Goal: Task Accomplishment & Management: Complete application form

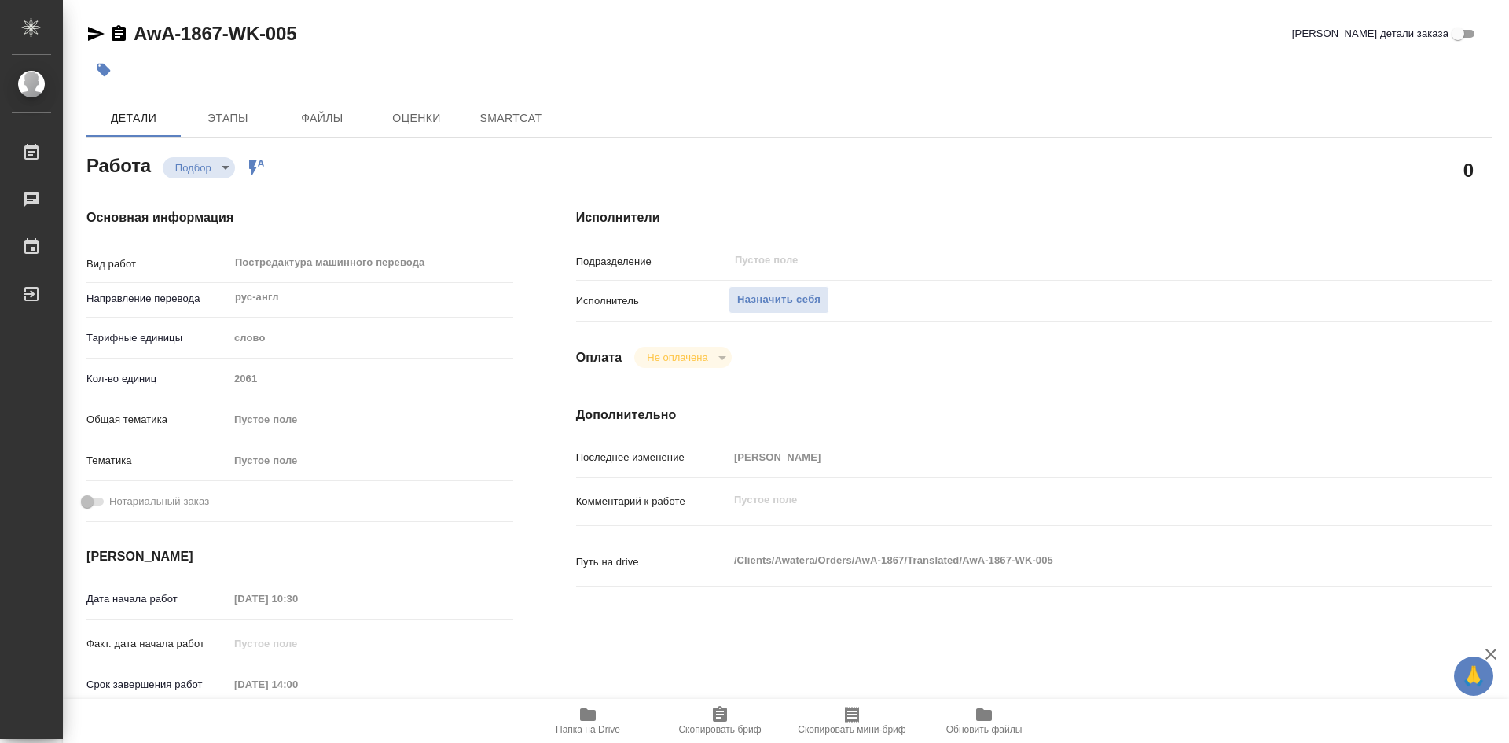
type textarea "x"
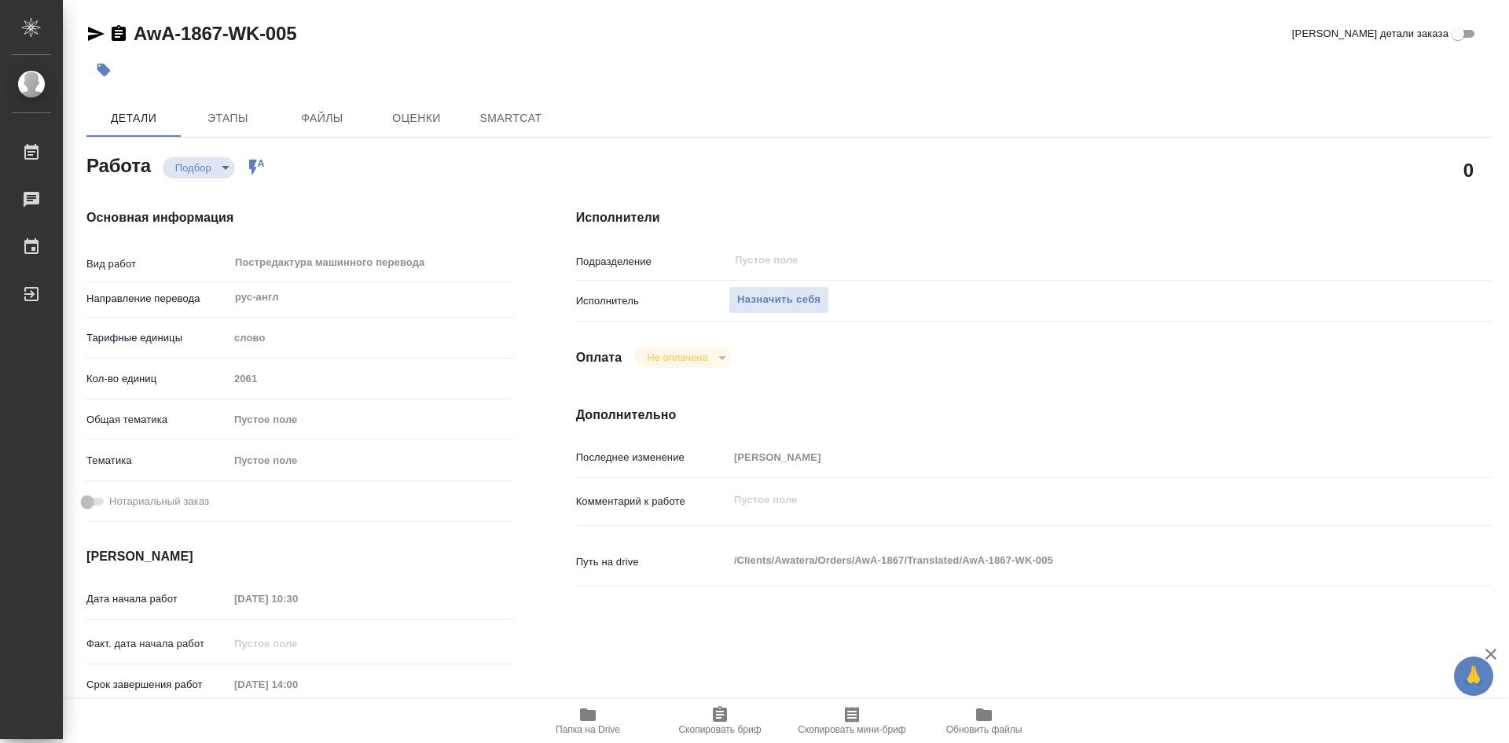
type textarea "x"
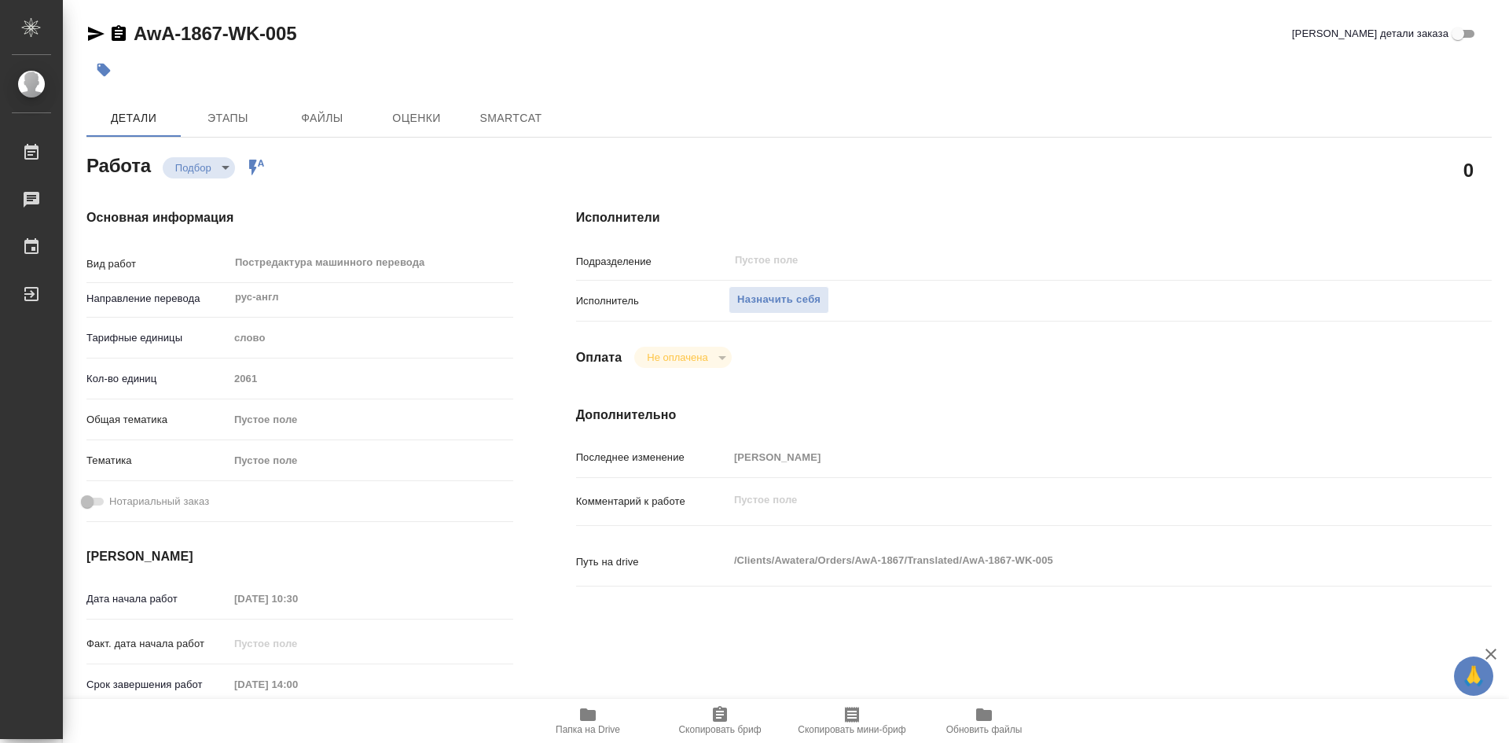
type textarea "x"
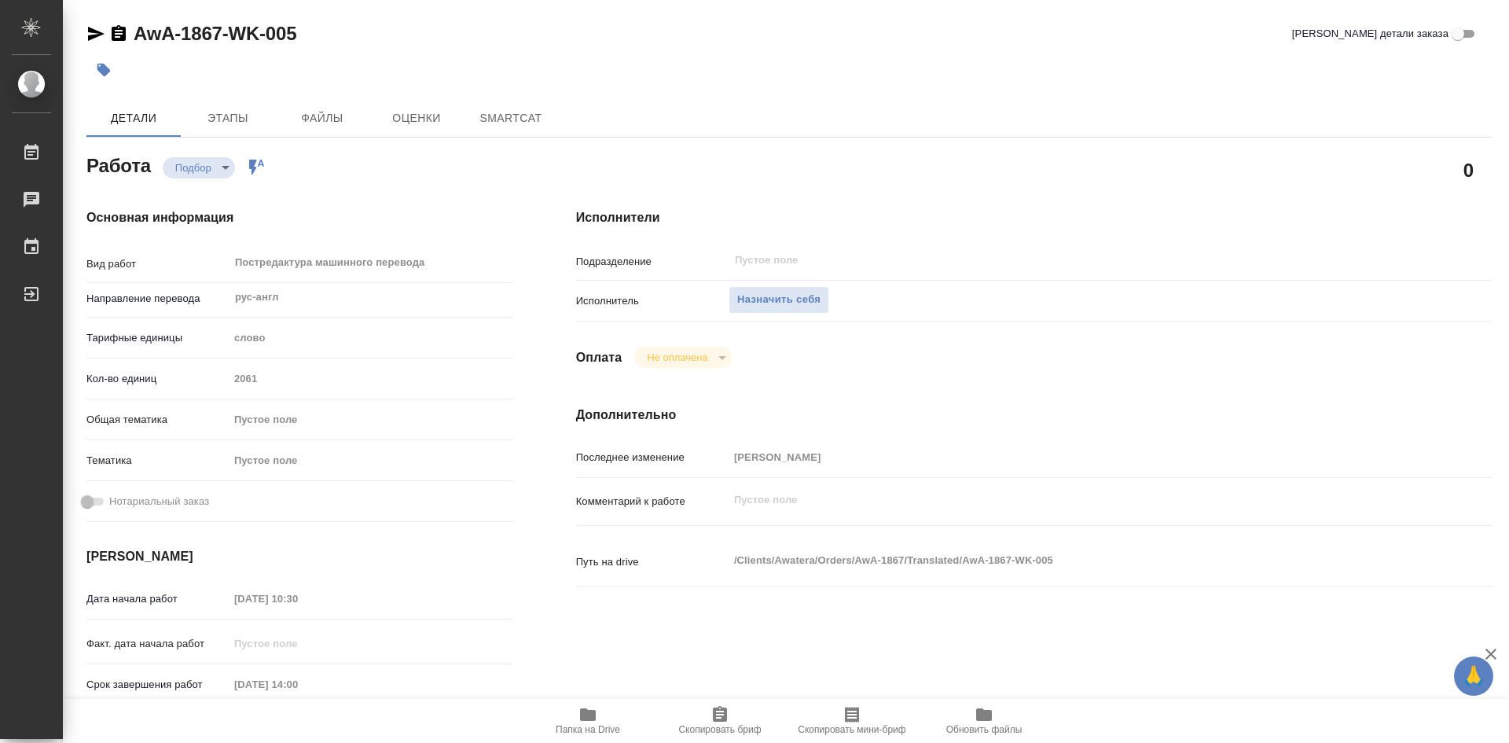
type textarea "x"
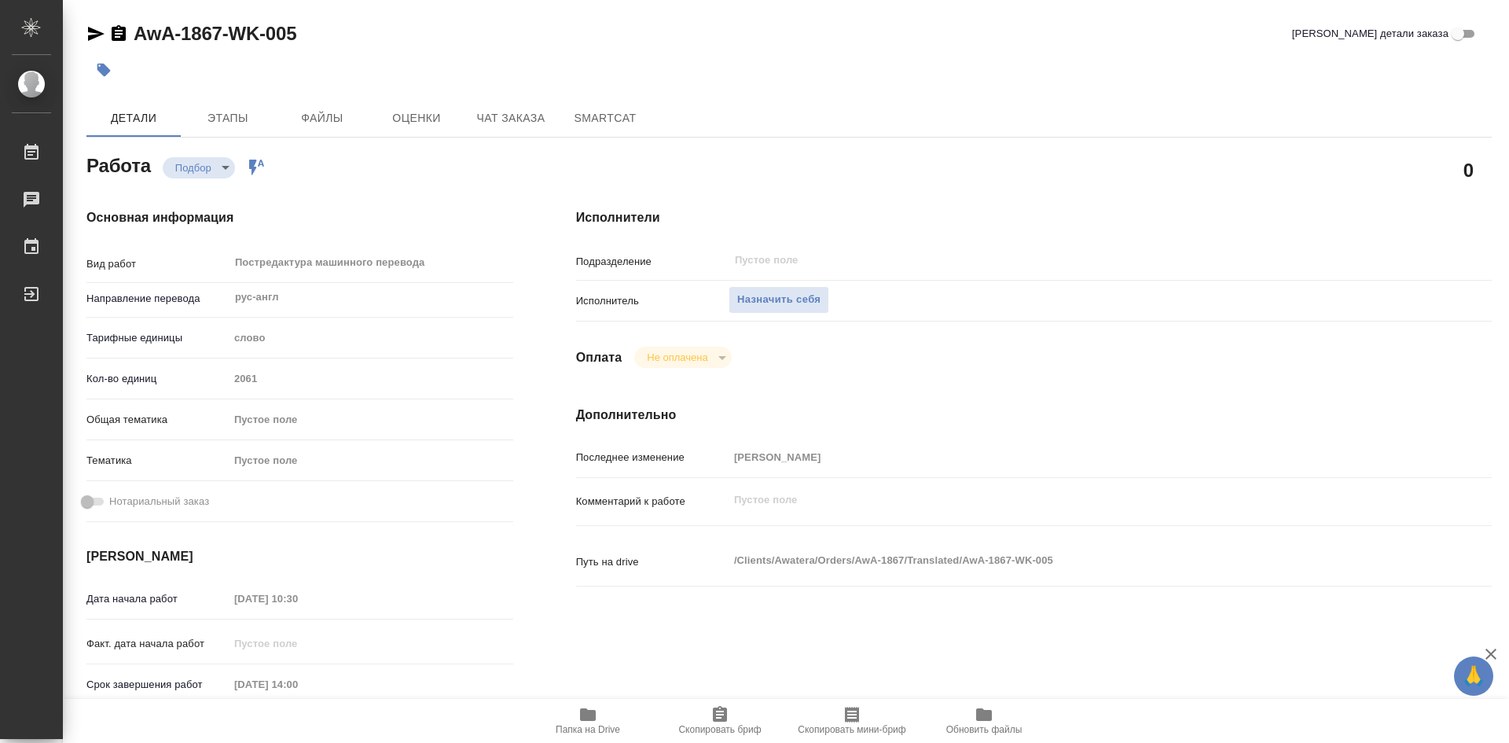
type textarea "x"
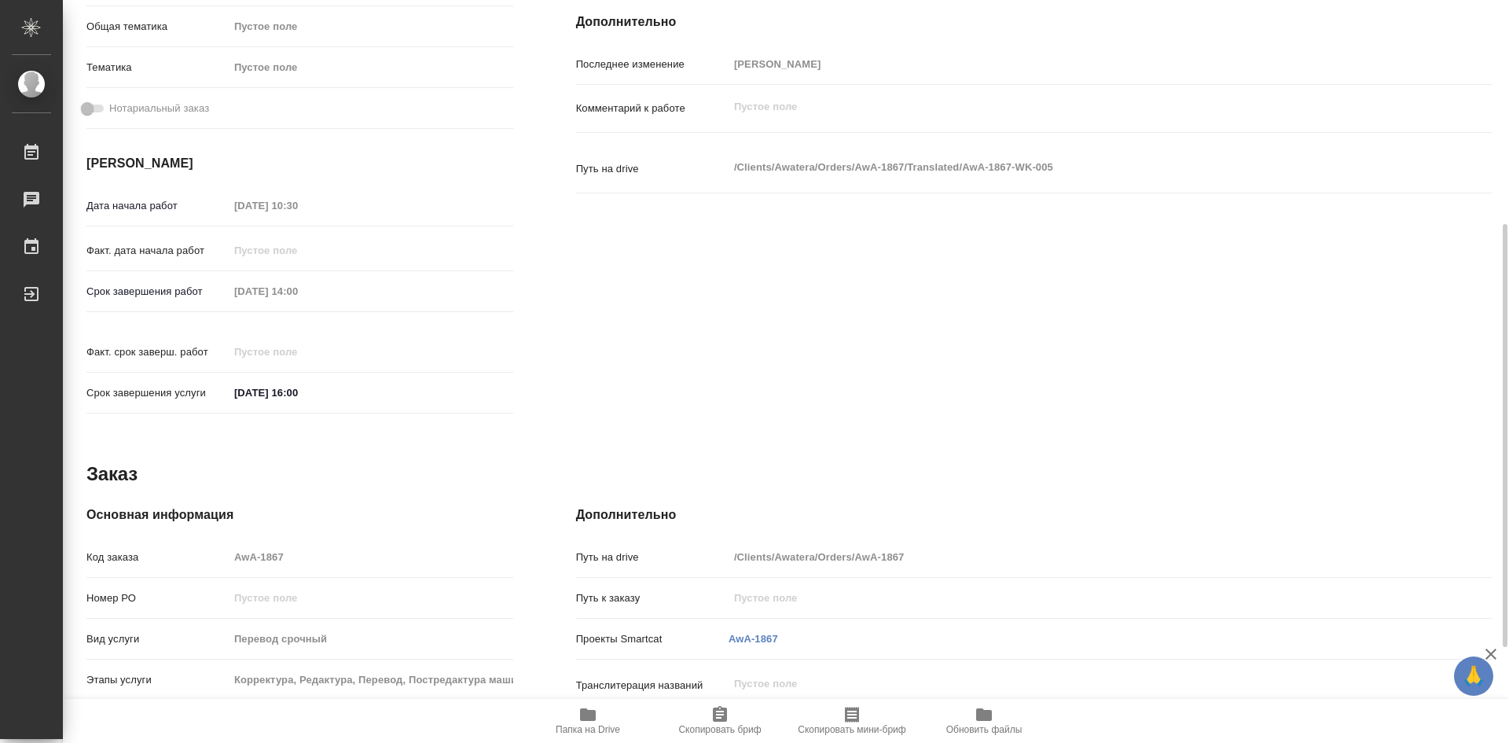
type textarea "x"
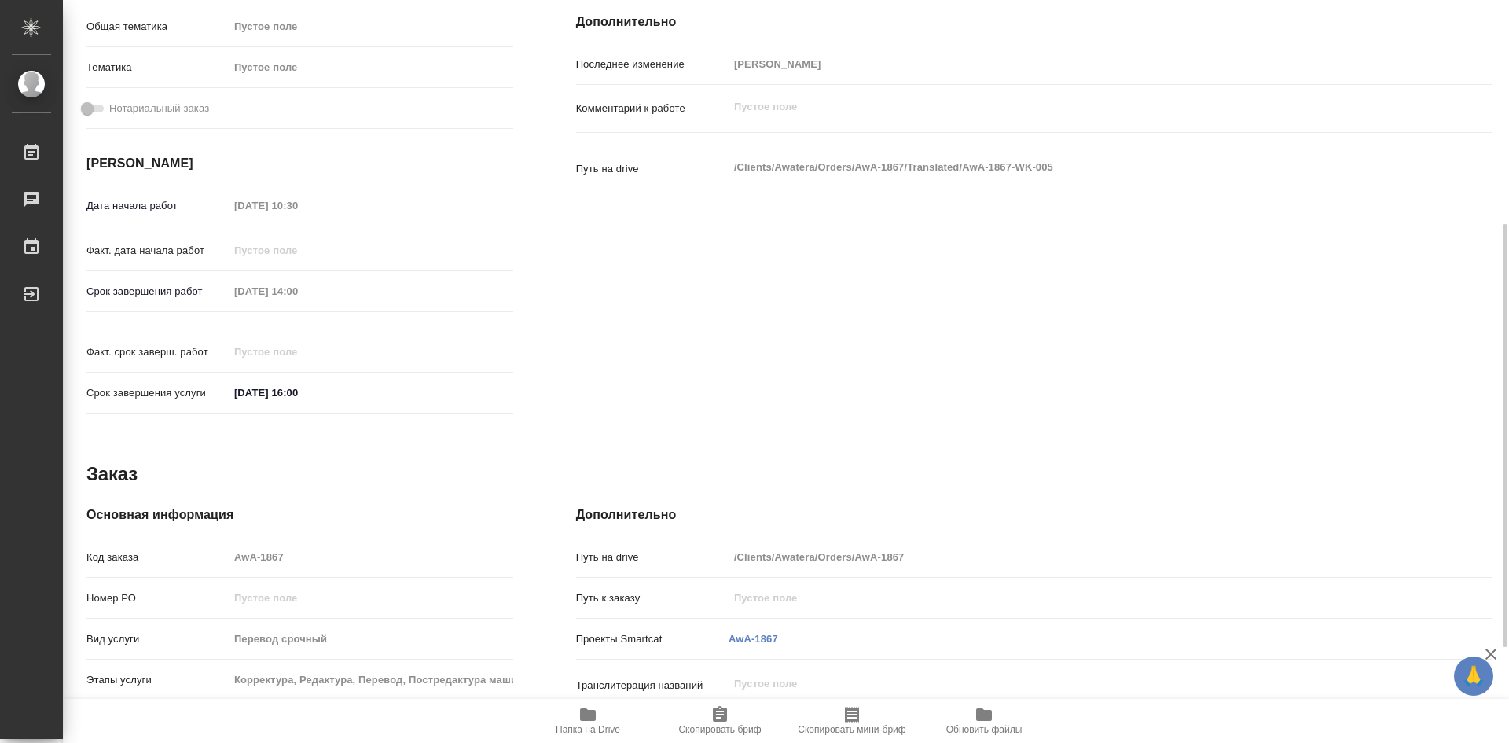
scroll to position [560, 0]
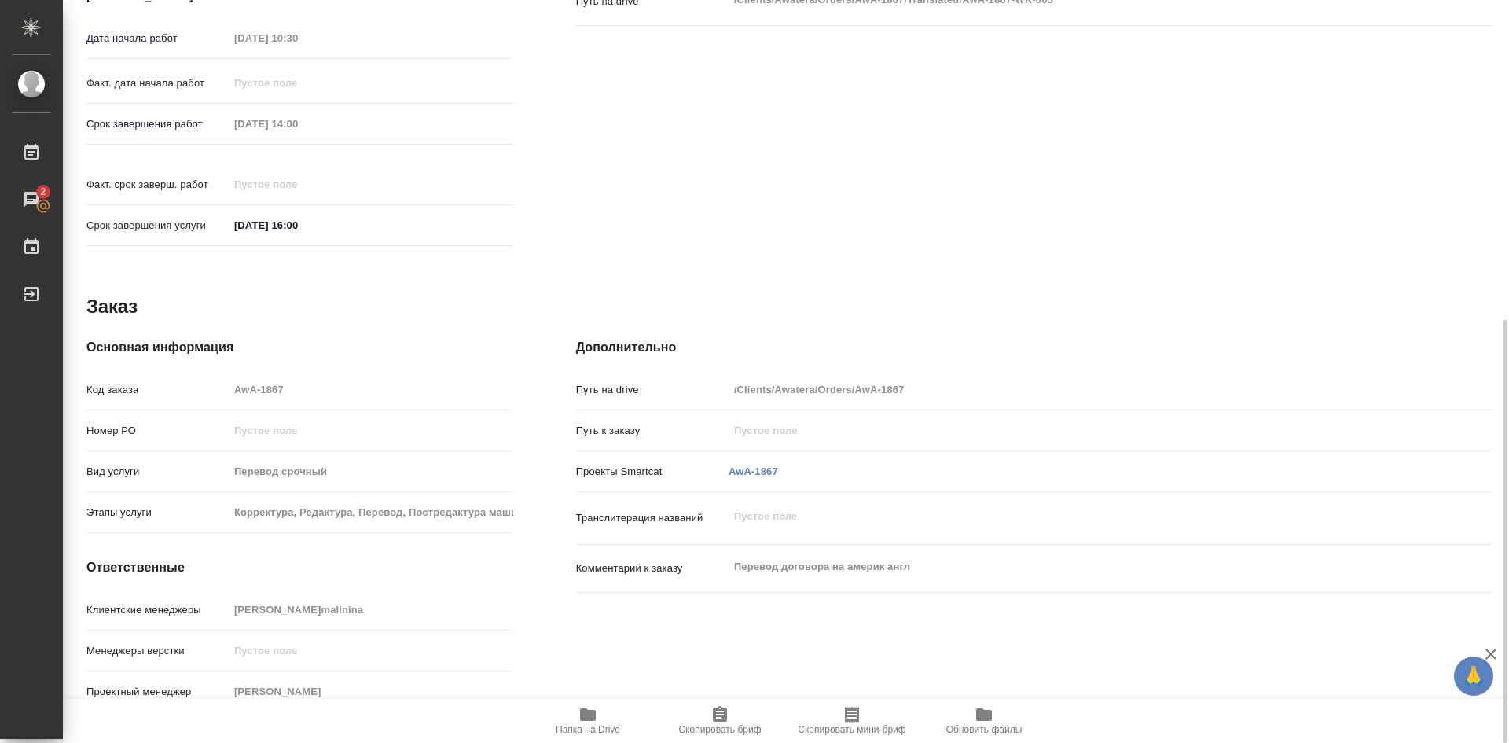
click at [585, 713] on icon "button" at bounding box center [588, 714] width 16 height 13
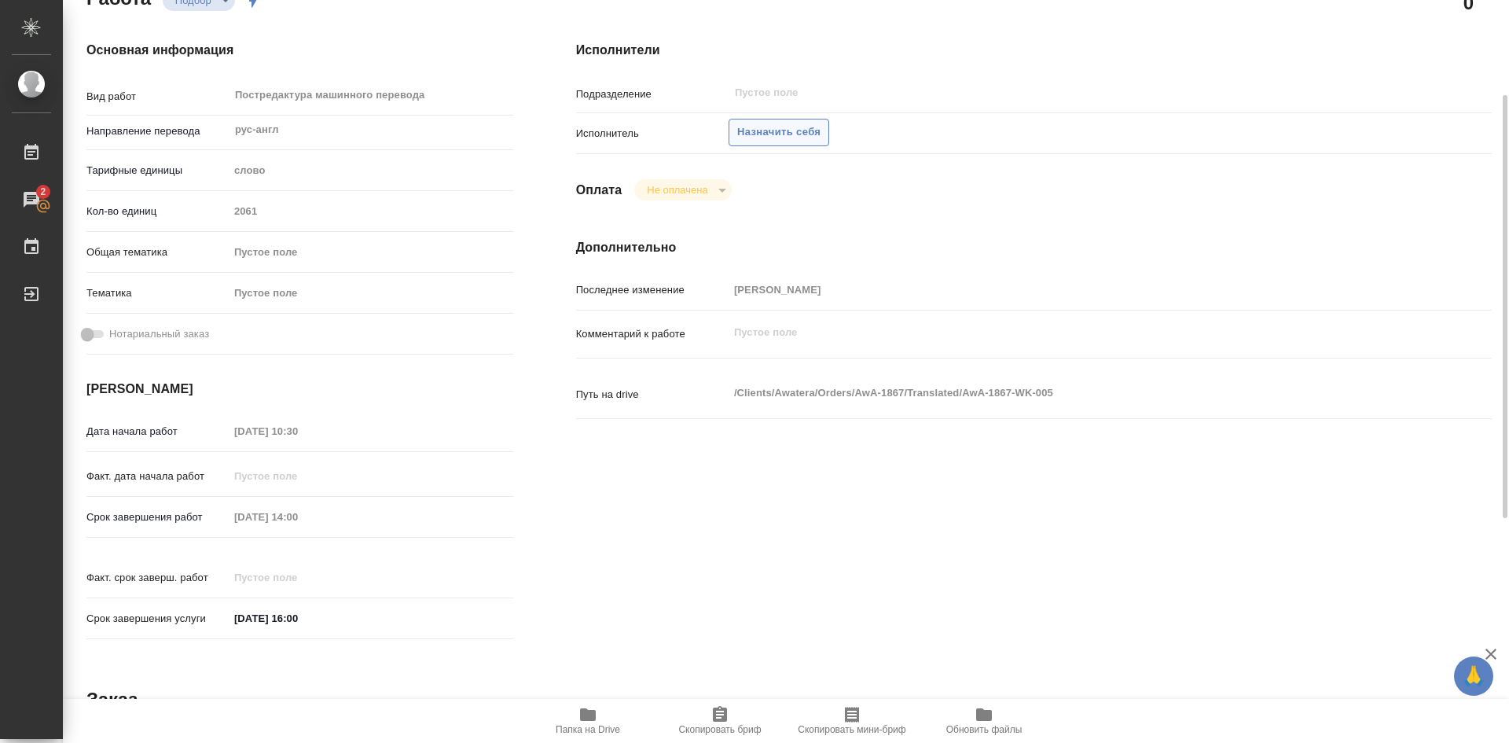
click at [780, 139] on span "Назначить себя" at bounding box center [778, 132] width 83 height 18
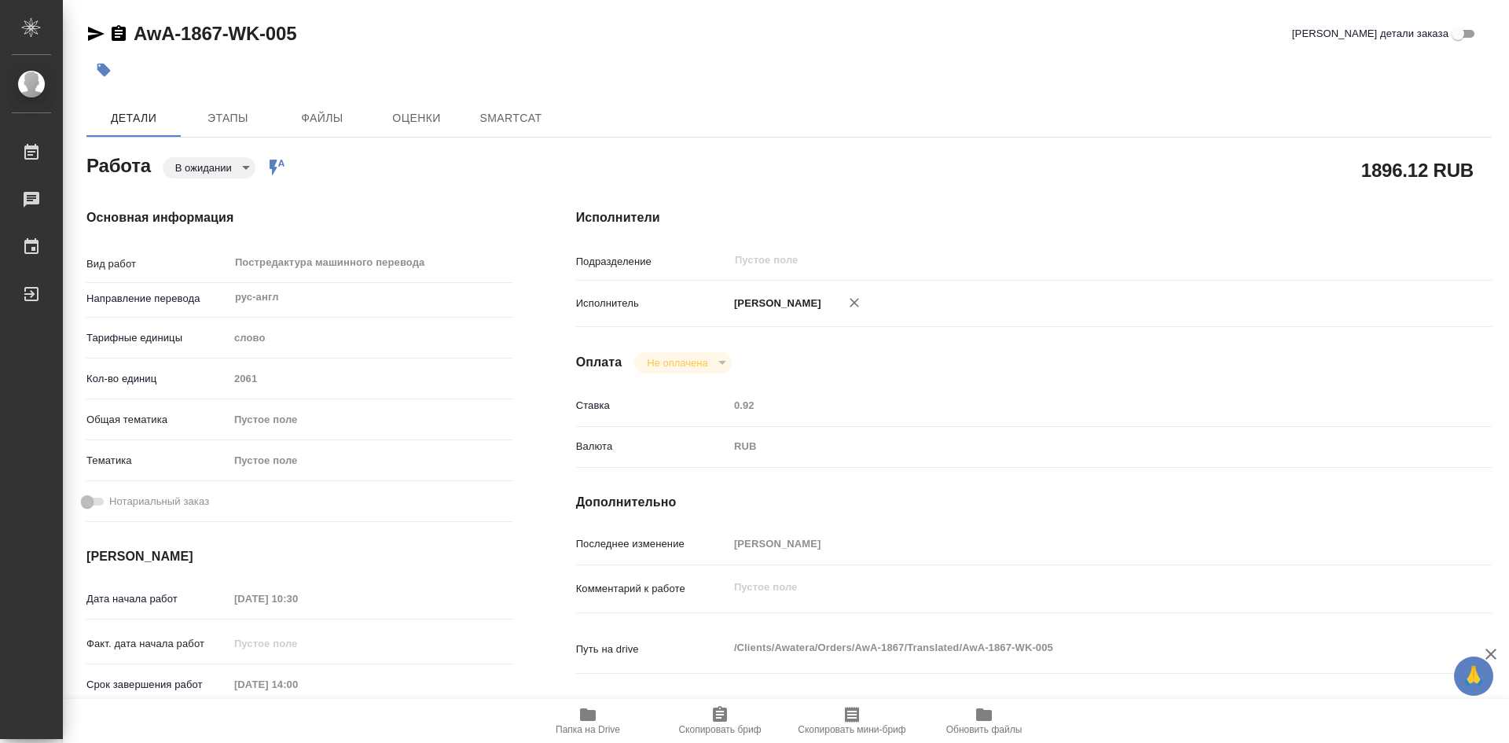
type textarea "x"
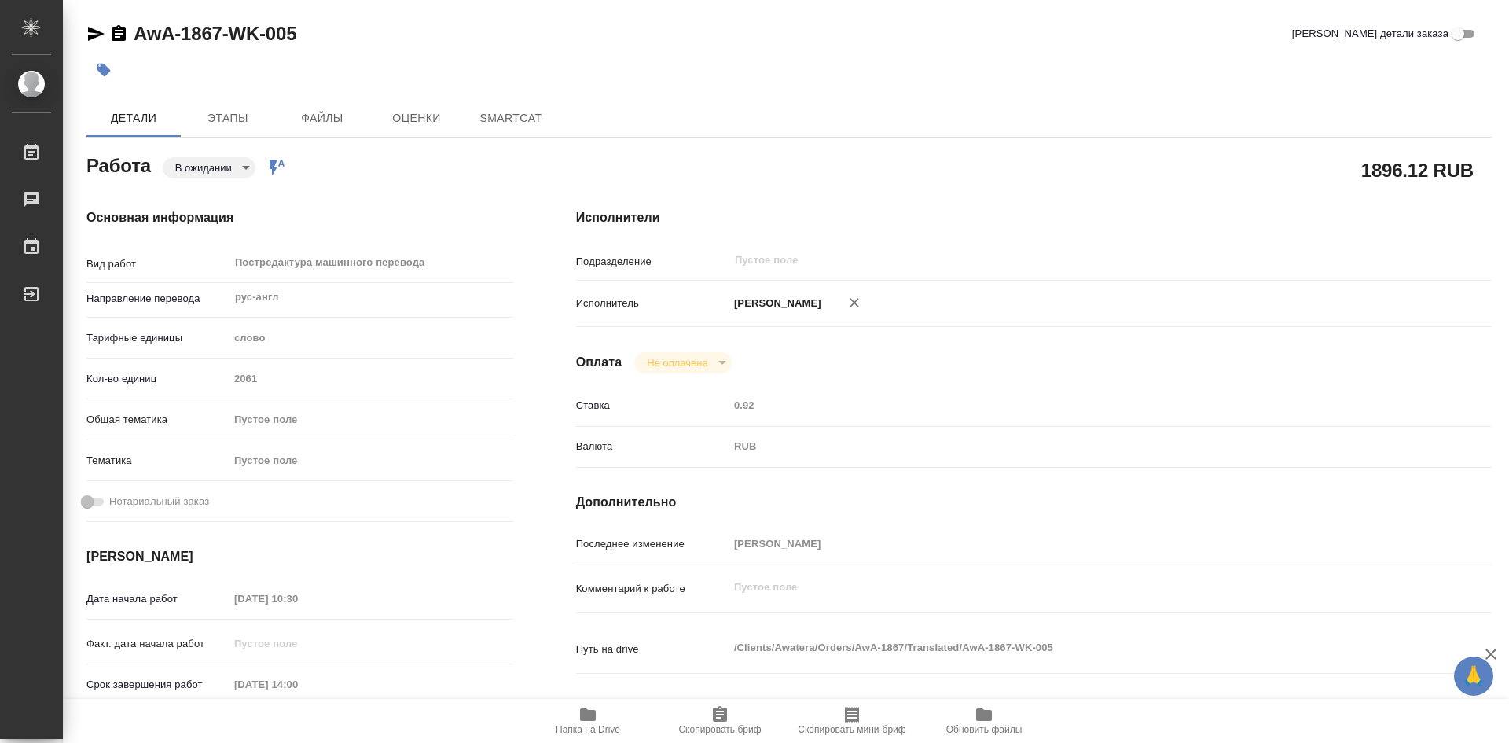
type textarea "x"
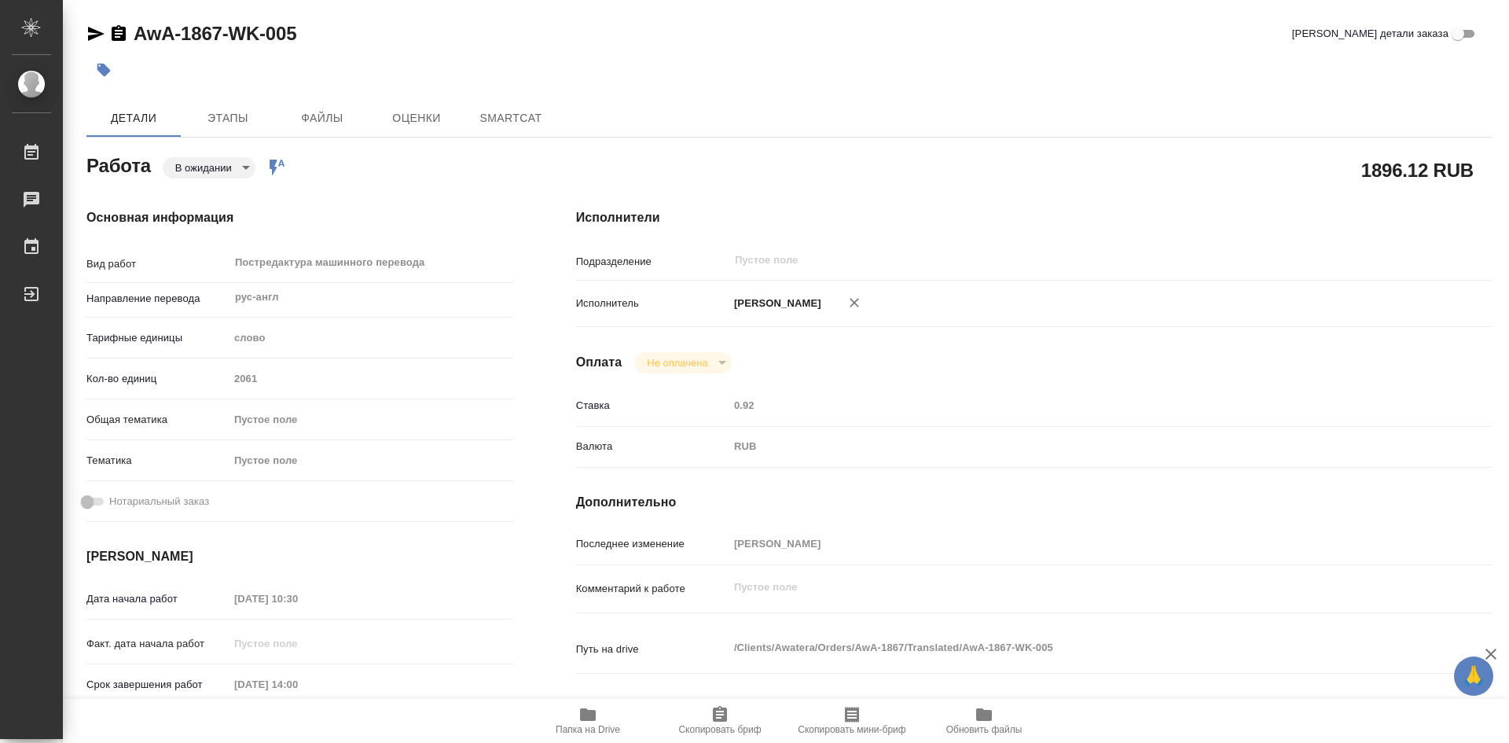
type textarea "x"
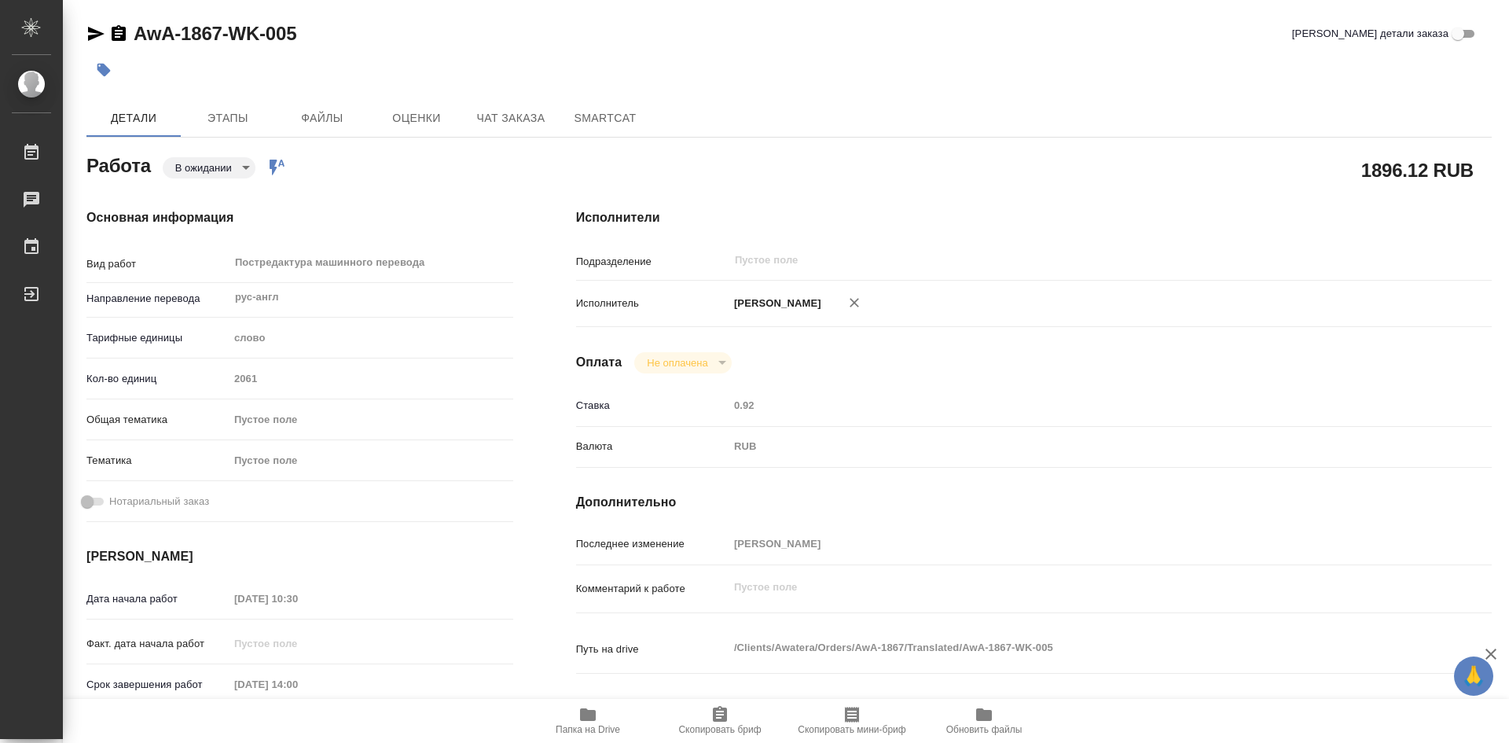
type textarea "x"
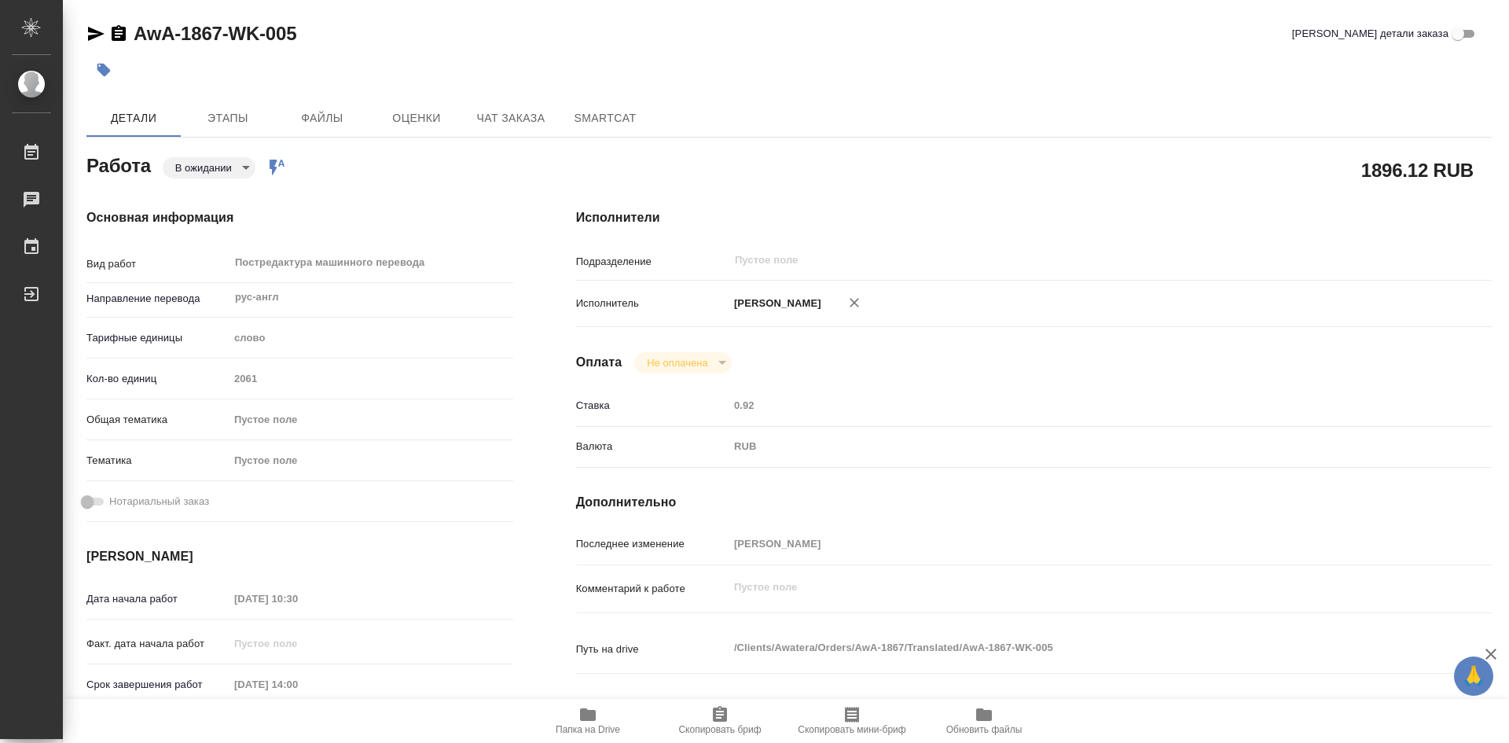
type textarea "x"
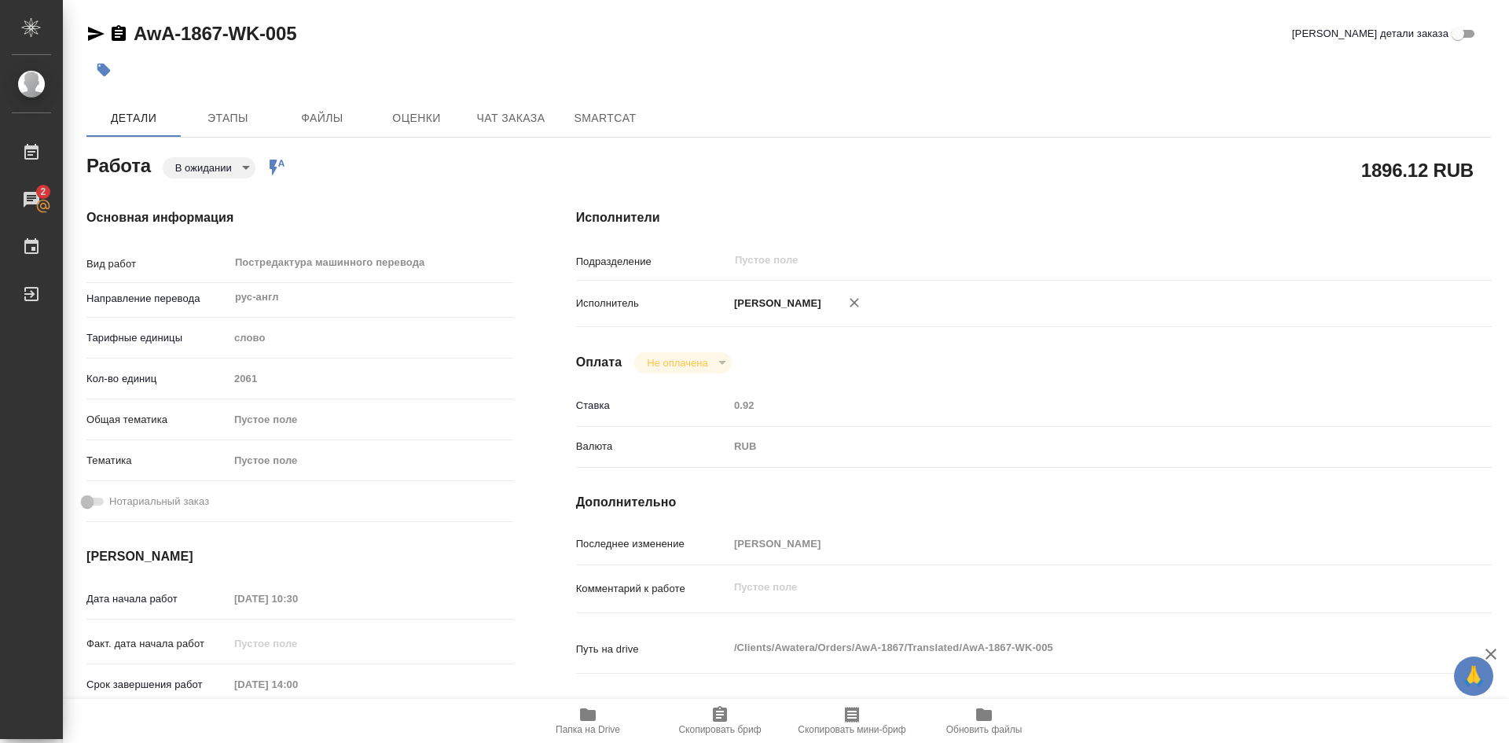
click at [723, 711] on icon "button" at bounding box center [720, 714] width 19 height 19
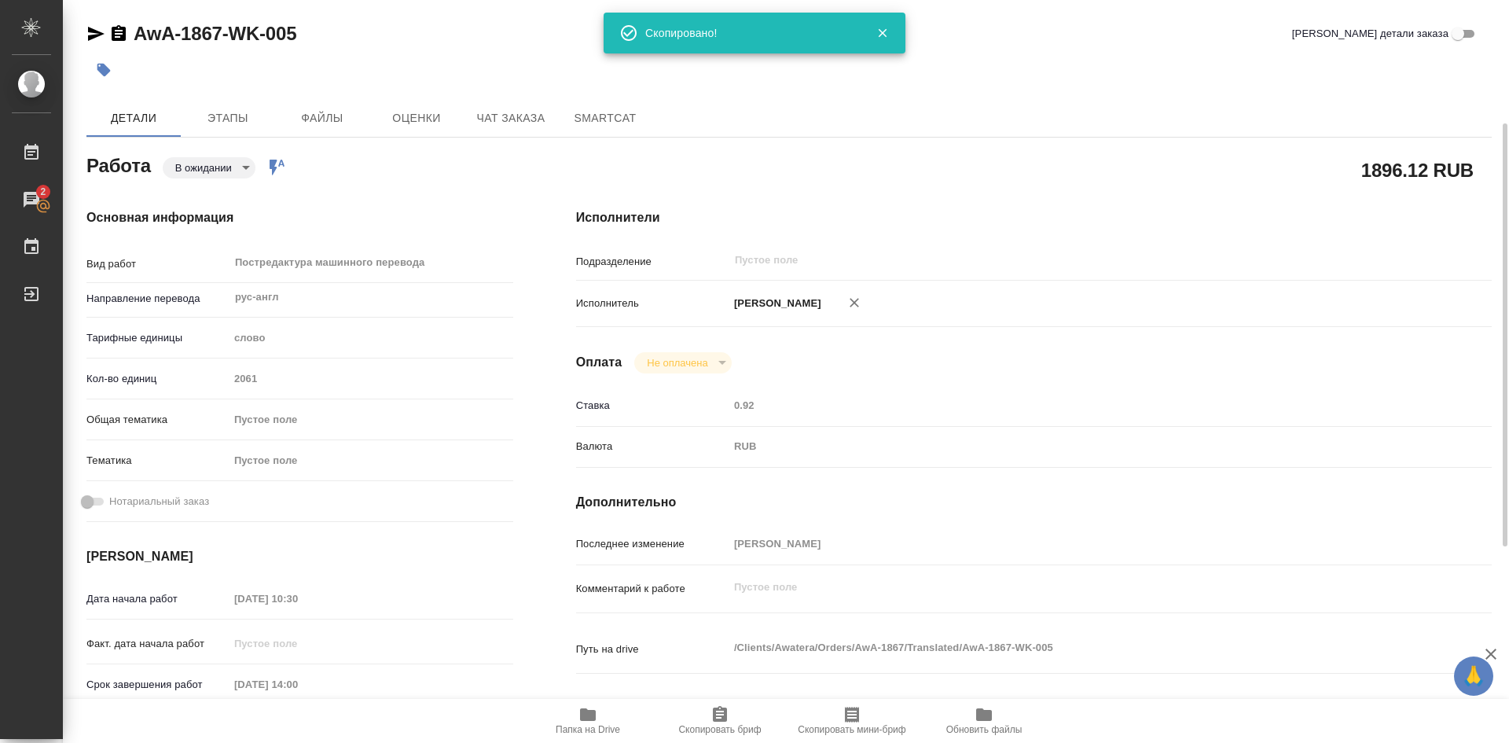
scroll to position [79, 0]
